Goal: Information Seeking & Learning: Learn about a topic

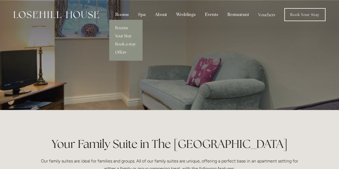
click at [126, 13] on div "Rooms" at bounding box center [122, 14] width 22 height 10
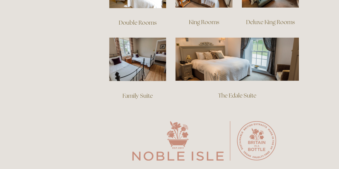
scroll to position [434, 0]
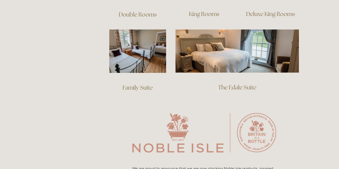
click at [137, 67] on div at bounding box center [138, 51] width 66 height 53
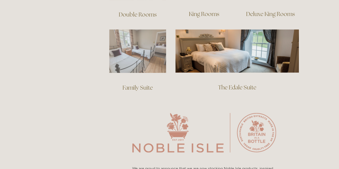
click at [142, 58] on img at bounding box center [137, 51] width 57 height 44
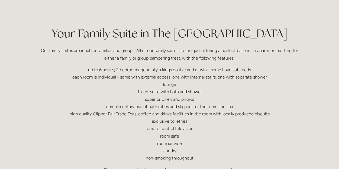
scroll to position [163, 0]
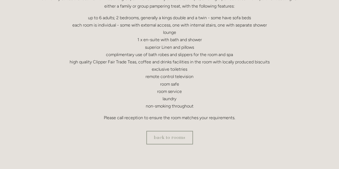
click at [170, 103] on p "up to 6 adults; 2 bedrooms, generally a kings double and a twin - some have sof…" at bounding box center [169, 62] width 259 height 96
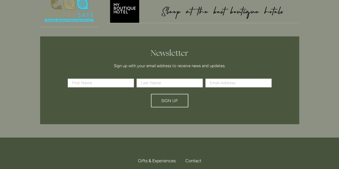
scroll to position [488, 0]
